Goal: Navigation & Orientation: Find specific page/section

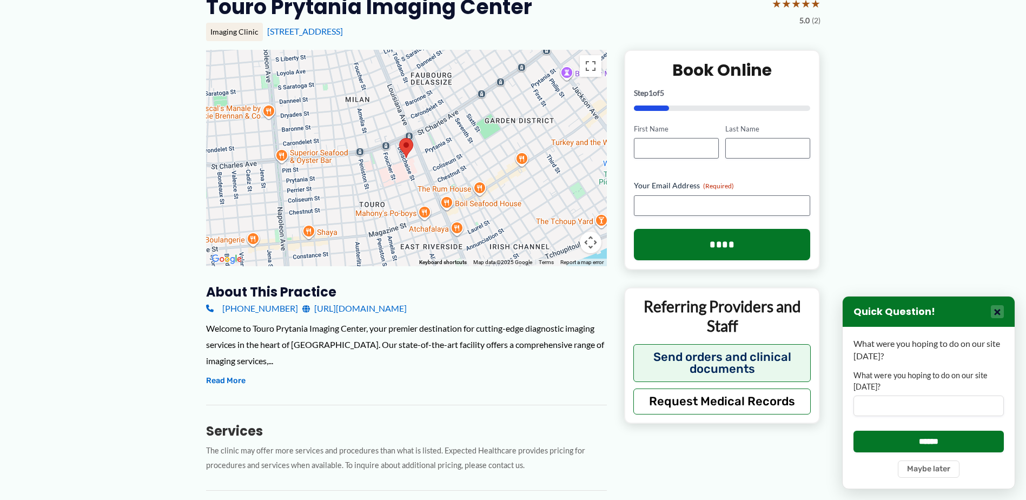
click at [992, 314] on button "×" at bounding box center [997, 311] width 13 height 13
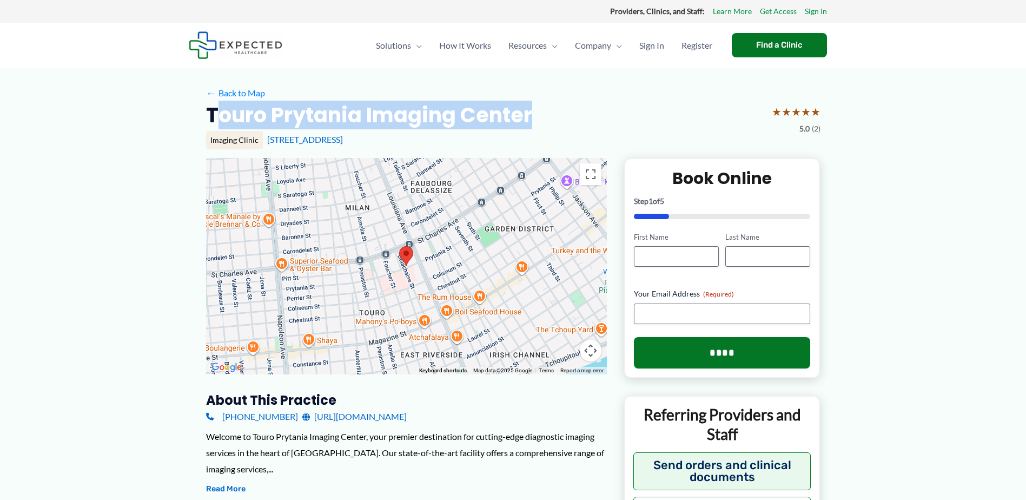
drag, startPoint x: 214, startPoint y: 110, endPoint x: 507, endPoint y: 108, distance: 293.6
click at [526, 110] on h2 "Touro Prytania Imaging Center" at bounding box center [369, 115] width 326 height 26
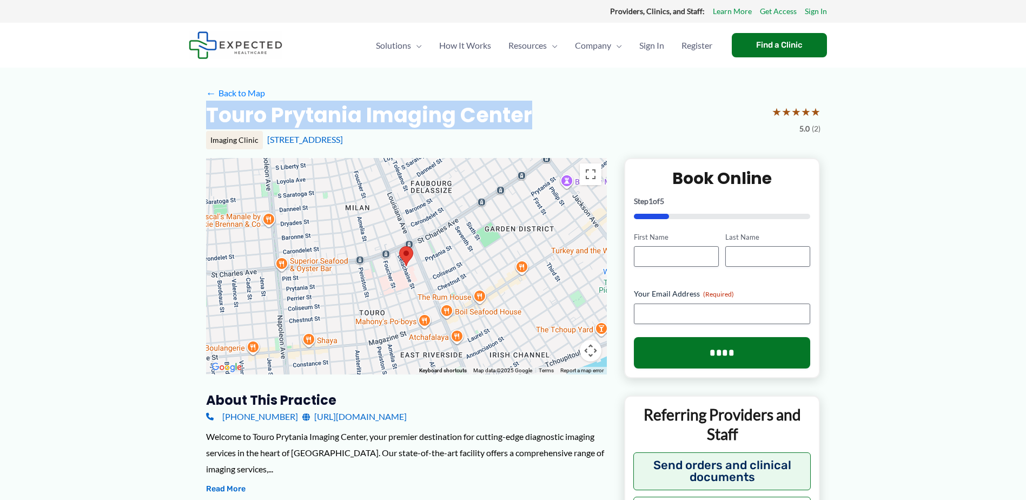
drag, startPoint x: 185, startPoint y: 114, endPoint x: 530, endPoint y: 114, distance: 344.4
copy h2 "Touro Prytania Imaging Center"
